Goal: Task Accomplishment & Management: Manage account settings

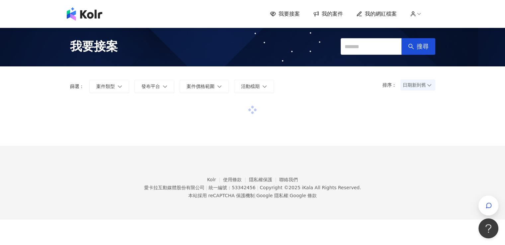
click at [329, 14] on span "我的案件" at bounding box center [332, 13] width 21 height 7
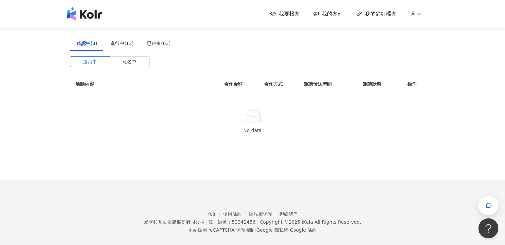
click at [297, 17] on span "我要接案" at bounding box center [288, 13] width 21 height 7
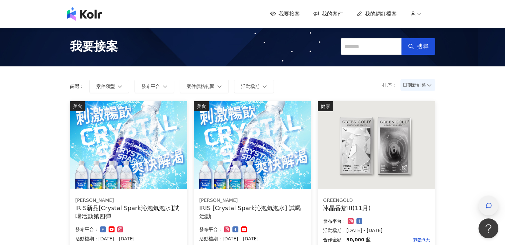
click at [480, 207] on div "button" at bounding box center [488, 205] width 20 height 20
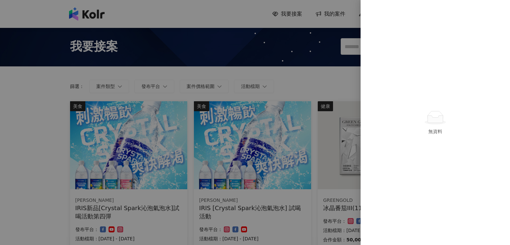
click at [283, 93] on div at bounding box center [255, 122] width 510 height 245
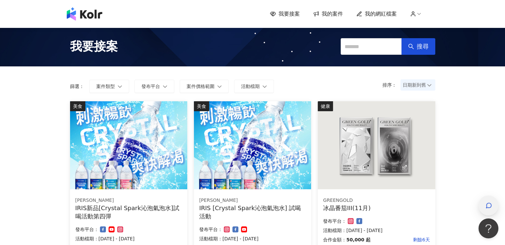
click at [486, 201] on span "button" at bounding box center [488, 205] width 7 height 8
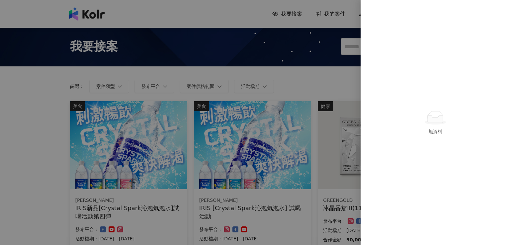
click at [313, 19] on div at bounding box center [255, 122] width 510 height 245
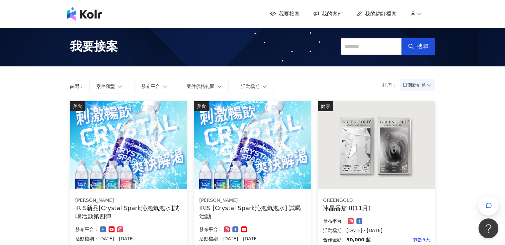
click at [334, 15] on span "我的案件" at bounding box center [332, 13] width 21 height 7
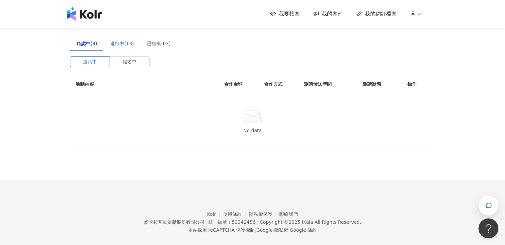
click at [123, 45] on div "進行中(13)" at bounding box center [122, 43] width 24 height 7
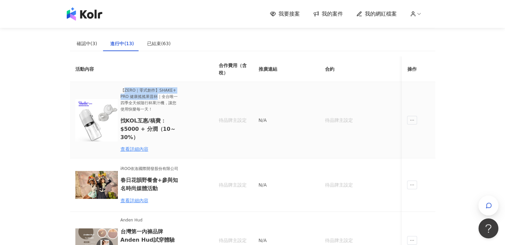
drag, startPoint x: 124, startPoint y: 91, endPoint x: 158, endPoint y: 96, distance: 33.9
click at [158, 96] on span "【ZERO｜零式創作】SHAKE+ PRO 健康搖搖果昔杯｜全台唯一四季全天候隨行杯果汁機，讓您使用快樂每一天！" at bounding box center [149, 99] width 58 height 25
copy span "ZERO｜零式創作】SHAKE+ PRO 健康搖搖果昔杯"
click at [335, 15] on span "我的案件" at bounding box center [332, 13] width 21 height 7
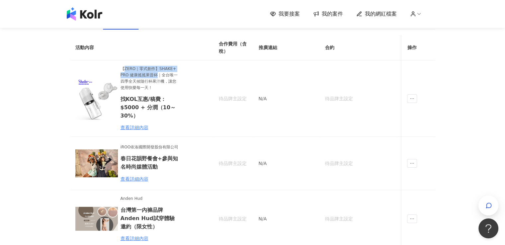
scroll to position [11, 0]
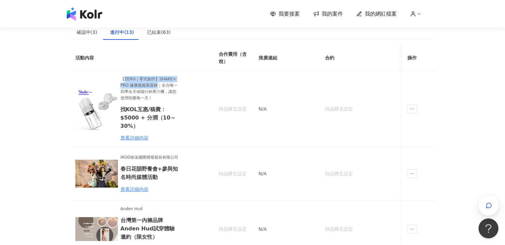
click at [332, 15] on span "我的案件" at bounding box center [332, 13] width 21 height 7
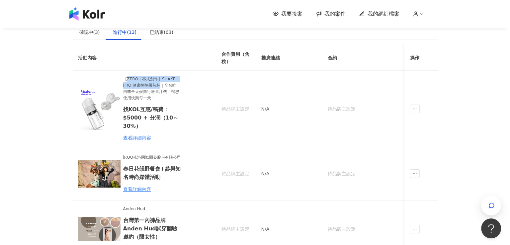
scroll to position [0, 0]
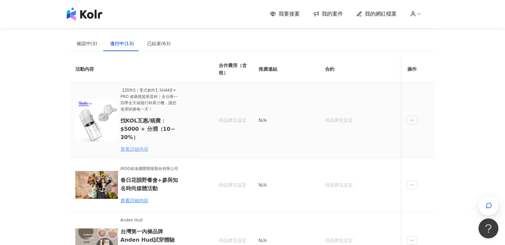
click at [137, 150] on div "查看詳細內容" at bounding box center [149, 148] width 58 height 7
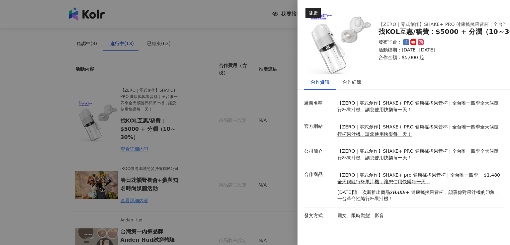
click at [342, 70] on img at bounding box center [338, 41] width 66 height 66
click at [346, 78] on div "合作細節" at bounding box center [352, 81] width 32 height 15
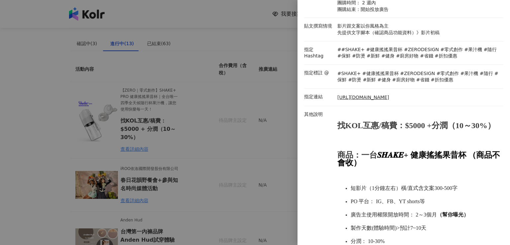
scroll to position [199, 0]
